Goal: Task Accomplishment & Management: Manage account settings

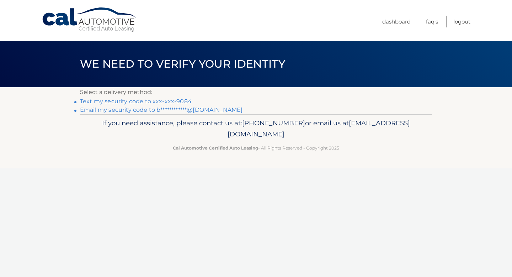
click at [184, 101] on link "Text my security code to xxx-xxx-9084" at bounding box center [136, 101] width 112 height 7
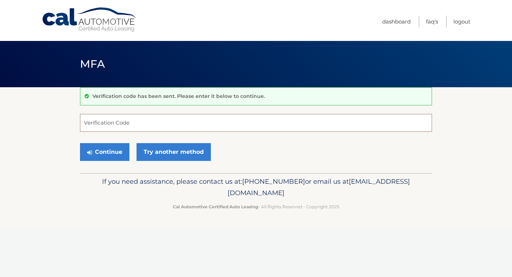
click at [171, 121] on input "Verification Code" at bounding box center [256, 123] width 352 height 18
type input "653744"
click at [117, 150] on button "Continue" at bounding box center [104, 152] width 49 height 18
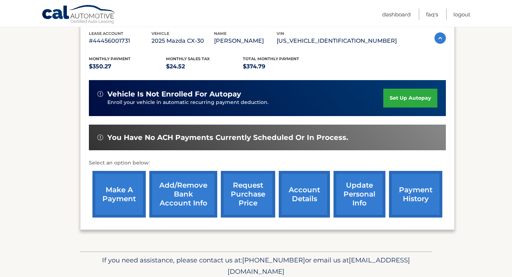
scroll to position [154, 0]
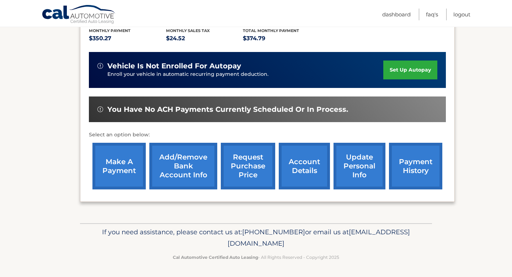
click at [117, 160] on link "make a payment" at bounding box center [118, 166] width 53 height 47
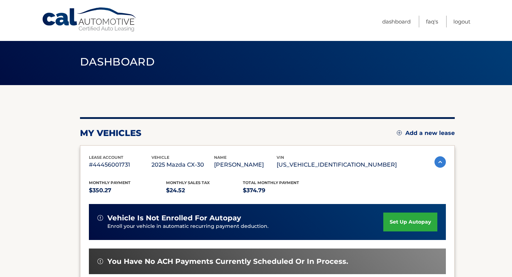
scroll to position [1, 0]
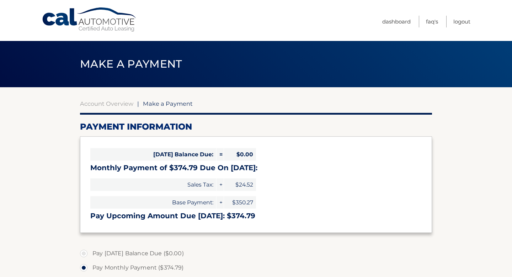
select select "NzRkY2Y5Y2MtNDA4OC00MWE4LWEwZjktNWRiYWIxNTc5MDM1"
